Goal: Navigation & Orientation: Find specific page/section

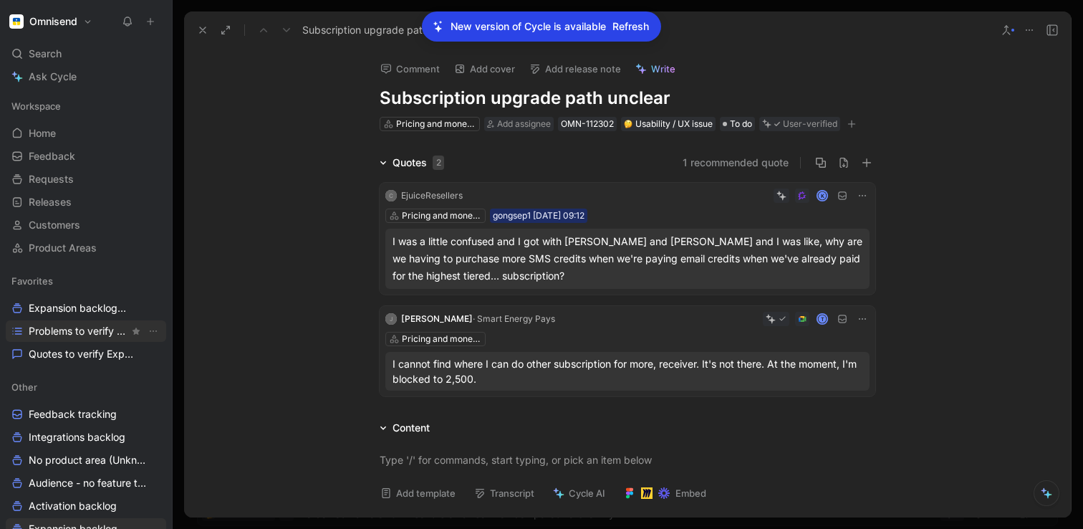
scroll to position [271, 0]
click at [50, 328] on span "Problems to verify Expansion" at bounding box center [79, 331] width 100 height 14
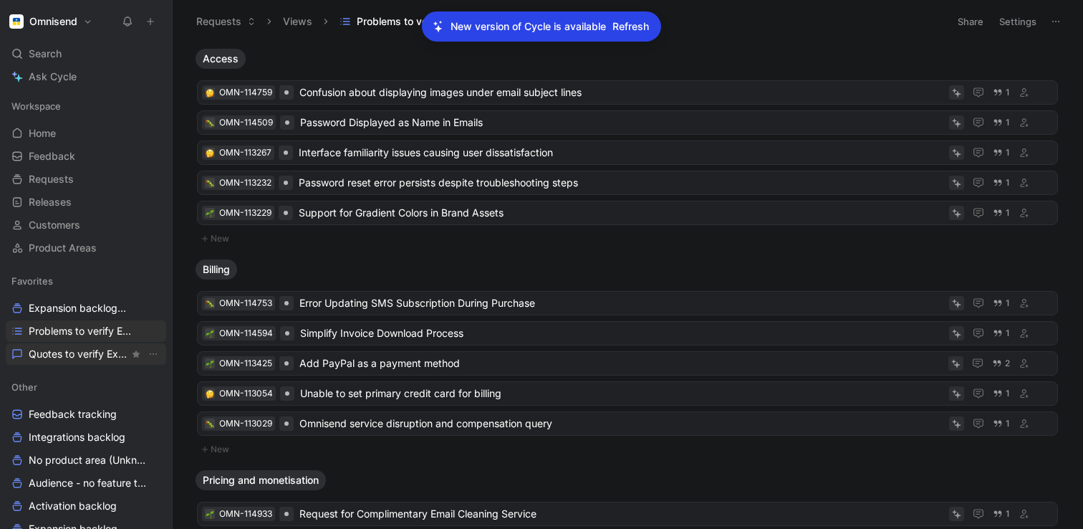
click at [40, 352] on span "Quotes to verify Expansion" at bounding box center [79, 354] width 100 height 14
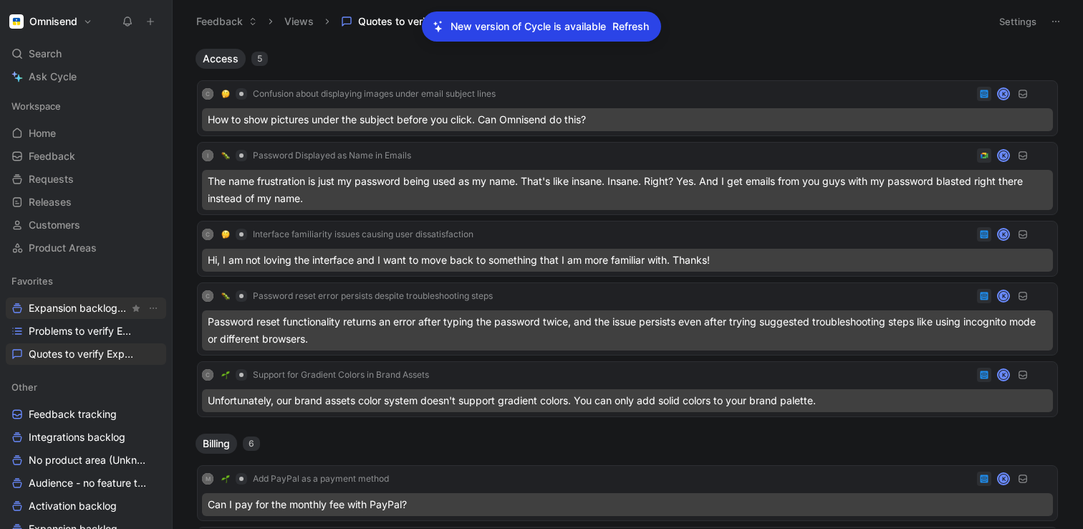
click at [42, 309] on span "Expansion backlog Other" at bounding box center [79, 308] width 100 height 15
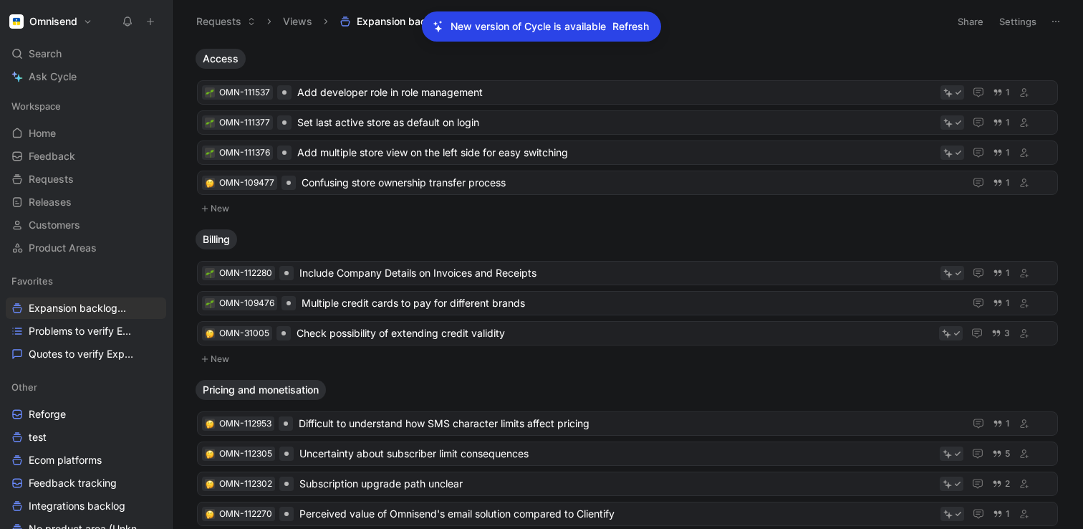
click at [631, 18] on span "Refresh" at bounding box center [630, 26] width 37 height 17
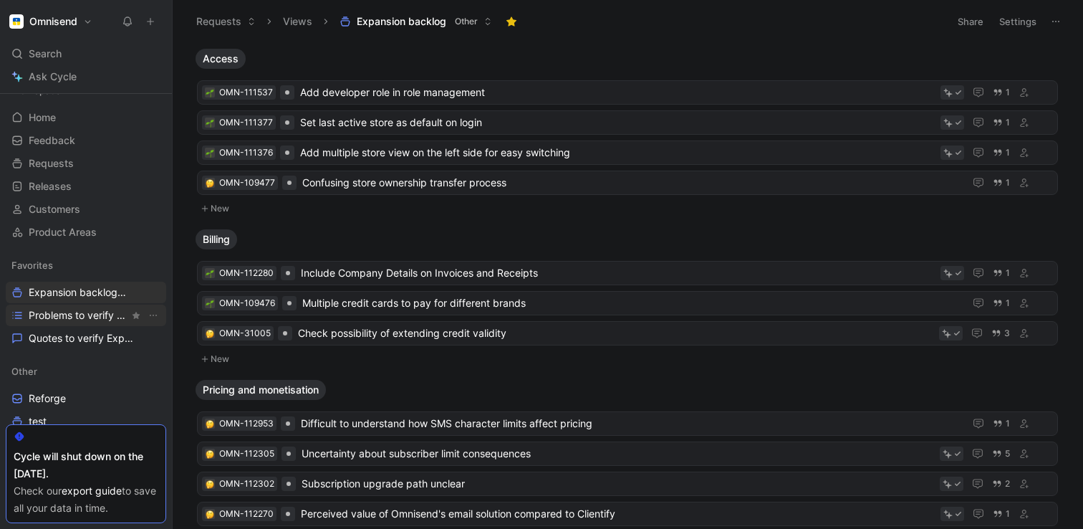
click at [54, 314] on span "Problems to verify Expansion" at bounding box center [79, 315] width 100 height 14
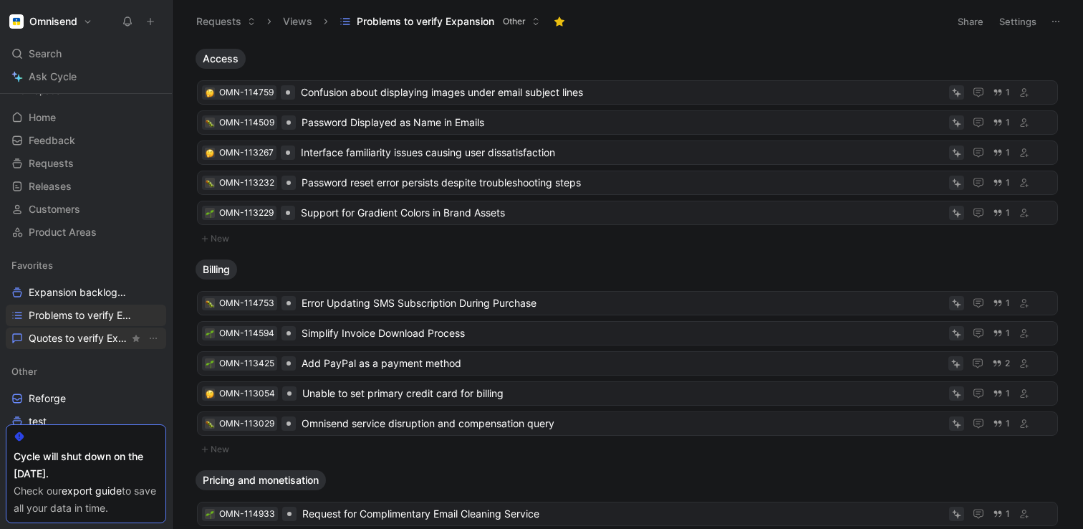
click at [42, 338] on span "Quotes to verify Expansion" at bounding box center [79, 338] width 100 height 14
